Goal: Transaction & Acquisition: Purchase product/service

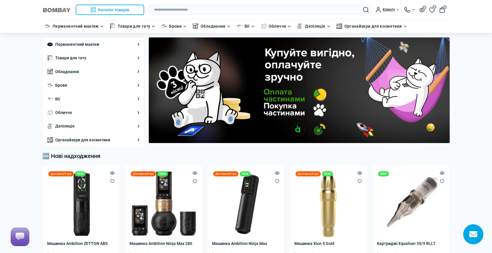
click at [62, 9] on img at bounding box center [56, 9] width 29 height 5
click at [55, 9] on img at bounding box center [56, 9] width 29 height 5
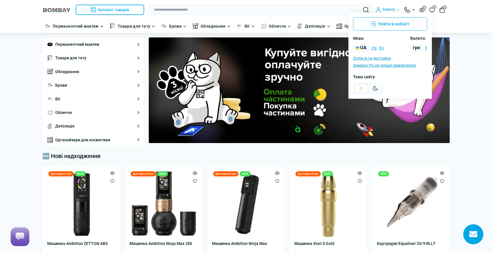
click at [373, 88] on icon at bounding box center [375, 88] width 5 height 5
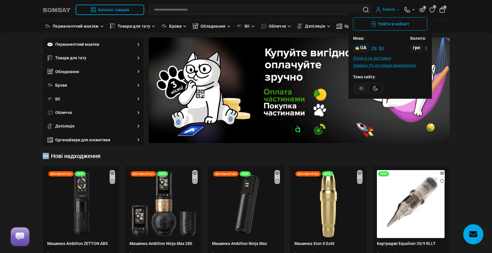
click at [362, 88] on icon at bounding box center [361, 88] width 5 height 5
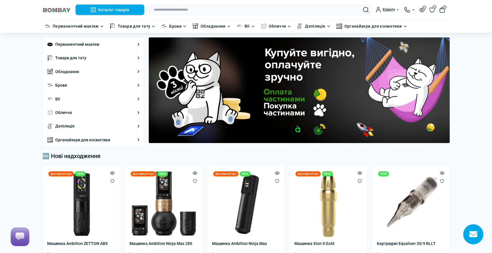
click at [109, 12] on button "Каталог товарів" at bounding box center [110, 10] width 69 height 10
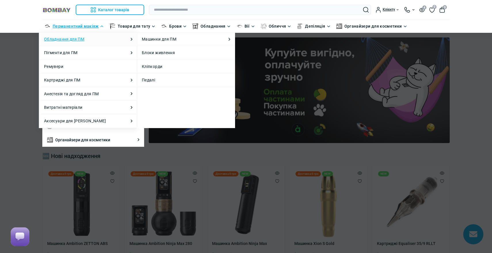
click at [83, 41] on link "Обладнання для ПМ" at bounding box center [64, 39] width 40 height 6
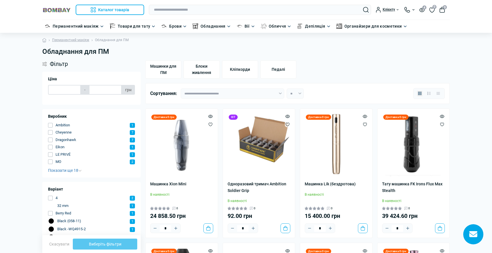
type input "*******"
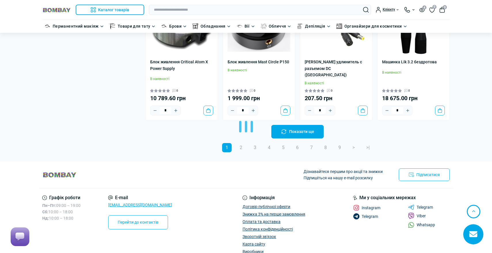
scroll to position [1250, 0]
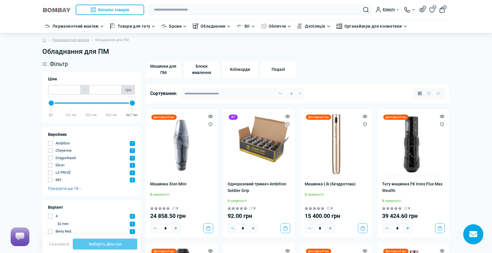
click at [52, 9] on img at bounding box center [56, 9] width 29 height 5
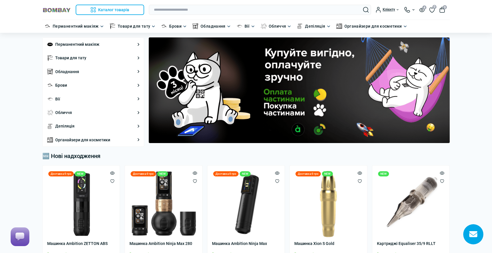
click at [60, 11] on img at bounding box center [56, 9] width 29 height 5
click at [54, 10] on img at bounding box center [56, 9] width 29 height 5
click at [64, 8] on img at bounding box center [56, 9] width 29 height 5
